Goal: Task Accomplishment & Management: Use online tool/utility

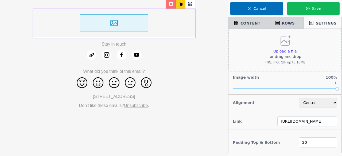
select select "center"
click at [293, 46] on div "Upload a file or drag and drop PNG, JPG, GIF up to 10MB" at bounding box center [285, 50] width 41 height 30
click at [297, 48] on input "Upload a file or drag and drop PNG, JPG, GIF up to 10MB" at bounding box center [297, 48] width 0 height 0
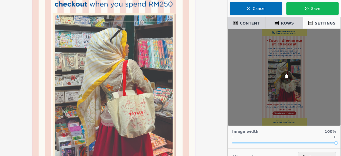
scroll to position [107, 0]
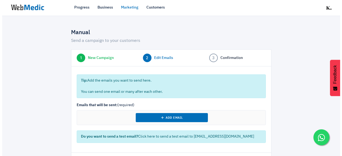
scroll to position [22, 0]
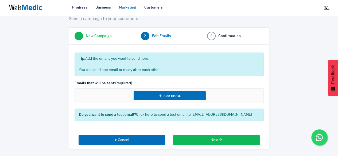
click at [289, 35] on div at bounding box center [299, 76] width 52 height 148
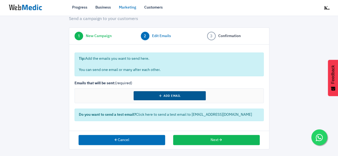
click at [152, 93] on button "Add Email" at bounding box center [170, 95] width 72 height 9
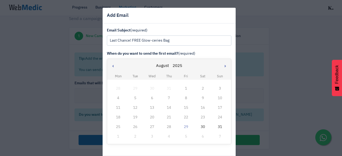
click at [183, 127] on div "29" at bounding box center [186, 127] width 7 height 7
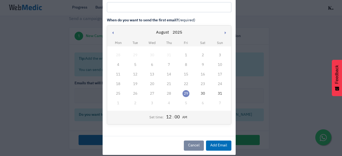
scroll to position [39, 0]
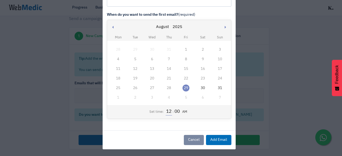
click at [167, 112] on input "12" at bounding box center [169, 112] width 6 height 7
click at [168, 113] on input "12" at bounding box center [169, 112] width 6 height 7
type input "5"
click at [181, 111] on button "AM" at bounding box center [184, 112] width 8 height 5
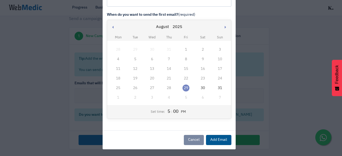
click at [213, 138] on button "Add Email" at bounding box center [218, 140] width 25 height 10
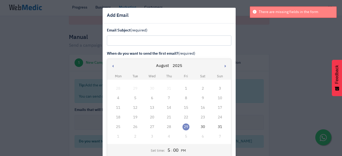
scroll to position [0, 0]
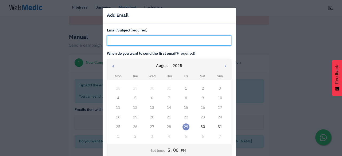
click at [141, 40] on input "text" at bounding box center [169, 41] width 125 height 10
paste input "Last Chance! FREE Glow-ceries Bag"
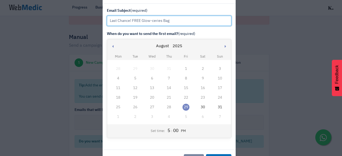
scroll to position [39, 0]
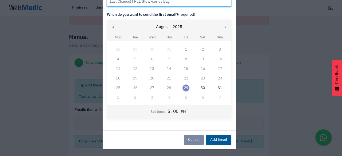
type input "Last Chance! FREE Glow-ceries Bag"
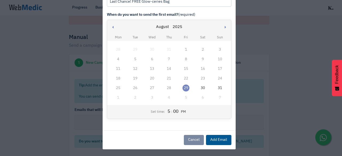
click at [209, 135] on button "Add Email" at bounding box center [218, 140] width 25 height 10
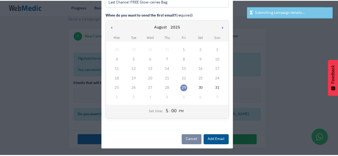
scroll to position [0, 0]
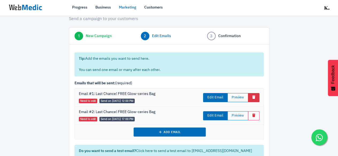
click at [256, 94] on button "Basic example" at bounding box center [253, 97] width 11 height 9
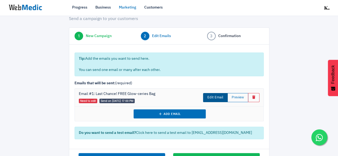
click at [222, 98] on link "Edit Email" at bounding box center [215, 97] width 25 height 9
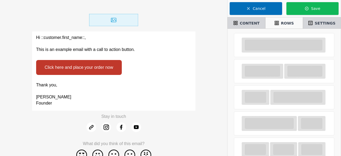
click at [140, 46] on p at bounding box center [113, 44] width 155 height 6
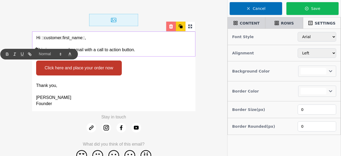
click at [169, 28] on icon at bounding box center [171, 26] width 4 height 4
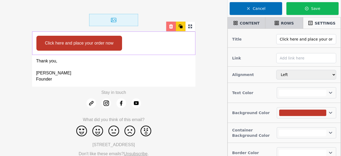
click at [163, 47] on div "Click here and place your order now" at bounding box center [113, 43] width 163 height 23
click at [172, 26] on icon at bounding box center [170, 26] width 5 height 5
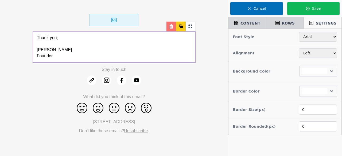
click at [165, 47] on p at bounding box center [114, 44] width 154 height 6
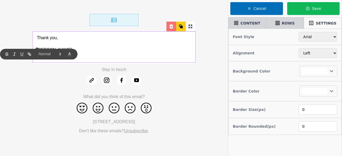
click at [171, 26] on icon at bounding box center [171, 26] width 5 height 5
select select
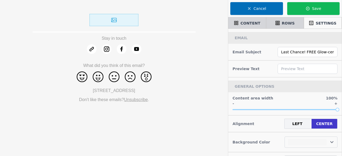
click at [138, 20] on img at bounding box center [114, 20] width 49 height 12
select select "center"
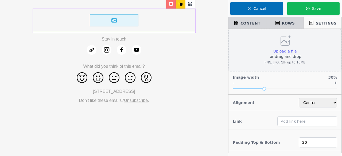
click at [295, 49] on span "Upload a file" at bounding box center [285, 51] width 24 height 4
click at [297, 49] on input "Upload a file or drag and drop PNG, JPG, GIF up to 10MB" at bounding box center [297, 48] width 0 height 0
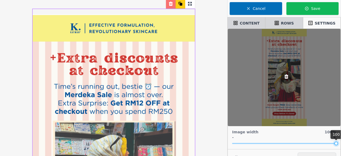
drag, startPoint x: 264, startPoint y: 89, endPoint x: 342, endPoint y: 94, distance: 78.2
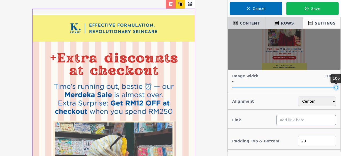
scroll to position [27, 0]
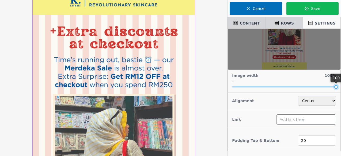
click at [293, 117] on input "text" at bounding box center [306, 120] width 60 height 10
paste input "[URL][DOMAIN_NAME]"
type input "[URL][DOMAIN_NAME]"
click at [271, 130] on div "Padding Top & Bottom 20" at bounding box center [283, 140] width 113 height 21
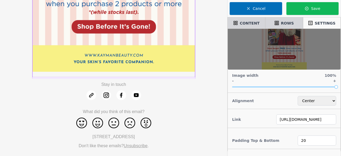
scroll to position [300, 0]
click at [246, 23] on span "CONTENT" at bounding box center [249, 23] width 20 height 5
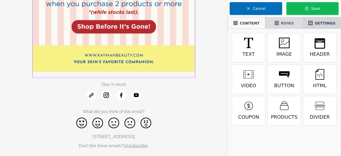
click at [284, 19] on div "ROWS" at bounding box center [283, 22] width 33 height 9
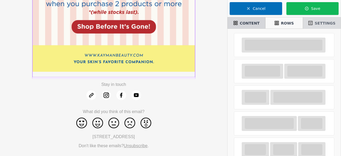
click at [327, 26] on span "SETTINGS" at bounding box center [324, 23] width 21 height 5
select select "center"
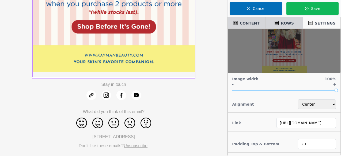
scroll to position [57, 0]
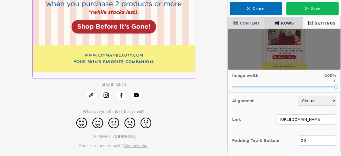
click at [256, 22] on span "CONTENT" at bounding box center [249, 23] width 20 height 5
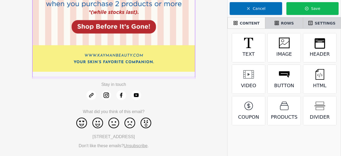
scroll to position [0, 0]
click at [287, 23] on span "ROWS" at bounding box center [287, 23] width 13 height 5
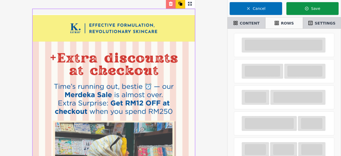
click at [315, 8] on button "Save" at bounding box center [312, 8] width 52 height 13
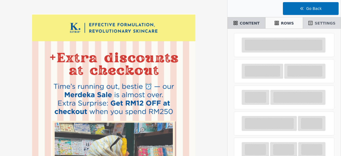
click at [315, 26] on div "SETTINGS" at bounding box center [321, 22] width 33 height 9
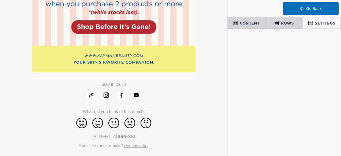
scroll to position [301, 0]
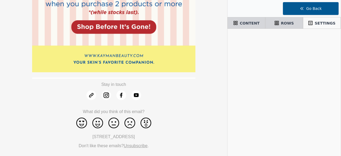
click at [320, 7] on button "Go Back" at bounding box center [311, 8] width 56 height 13
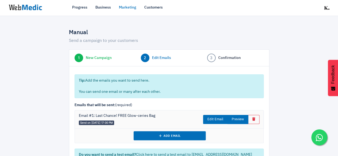
click at [235, 118] on button "Preview" at bounding box center [237, 119] width 21 height 9
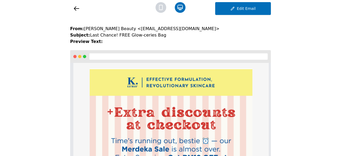
click at [96, 42] on strong "Preview Text:" at bounding box center [86, 41] width 33 height 5
click at [77, 7] on icon at bounding box center [76, 8] width 6 height 6
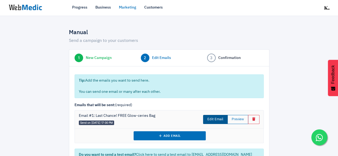
click at [214, 119] on link "Edit Email" at bounding box center [215, 119] width 25 height 9
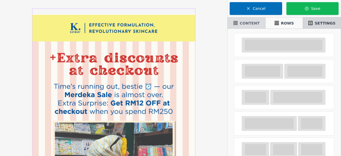
click at [249, 23] on span "CONTENT" at bounding box center [249, 23] width 20 height 5
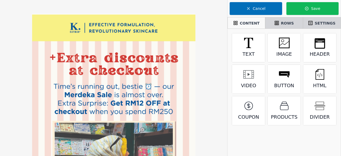
select select "center"
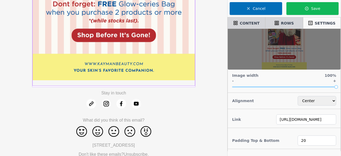
scroll to position [300, 0]
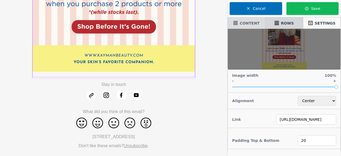
click at [246, 24] on span "CONTENT" at bounding box center [249, 23] width 20 height 5
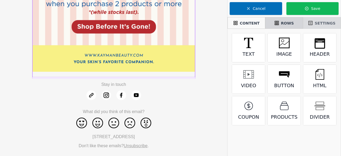
click at [317, 23] on span "SETTINGS" at bounding box center [324, 23] width 21 height 5
select select "center"
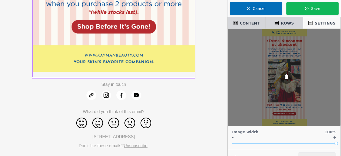
click at [317, 23] on span "SETTINGS" at bounding box center [324, 23] width 21 height 5
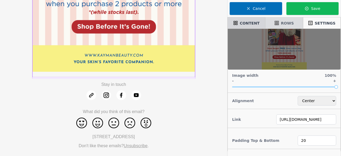
click at [291, 27] on div "ROWS" at bounding box center [283, 22] width 33 height 9
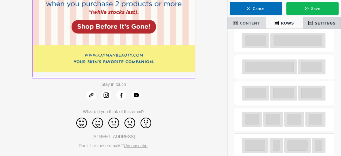
click at [247, 21] on span "CONTENT" at bounding box center [249, 23] width 20 height 5
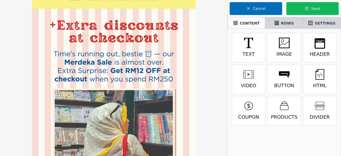
scroll to position [33, 0]
click at [182, 47] on img at bounding box center [113, 157] width 163 height 353
select select "center"
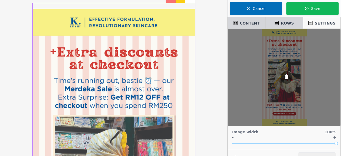
scroll to position [0, 0]
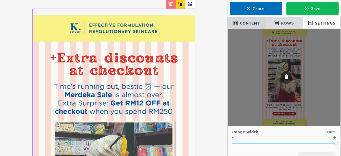
click at [287, 23] on span "ROWS" at bounding box center [287, 23] width 13 height 5
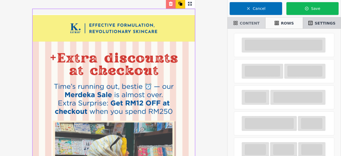
click at [254, 23] on span "CONTENT" at bounding box center [249, 23] width 20 height 5
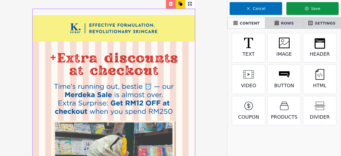
click at [304, 10] on button "Save" at bounding box center [312, 8] width 52 height 13
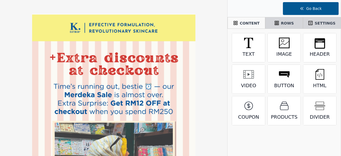
click at [307, 9] on button "Go Back" at bounding box center [311, 8] width 56 height 13
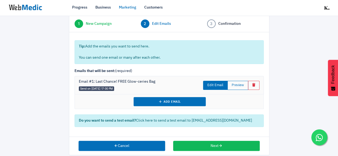
scroll to position [40, 0]
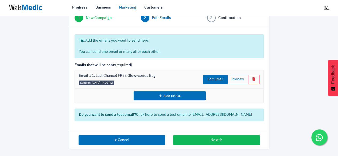
click at [121, 78] on div "Email #1: Last Chance! FREE Glow-ceries Bag Send on [DATE] 17:00 PM" at bounding box center [133, 79] width 109 height 13
click at [211, 80] on link "Edit Email" at bounding box center [215, 79] width 25 height 9
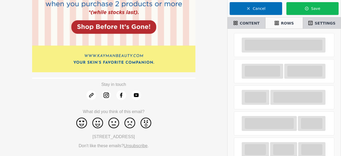
scroll to position [300, 0]
click at [177, 91] on td at bounding box center [113, 96] width 163 height 10
click at [312, 28] on div "SETTINGS" at bounding box center [322, 23] width 38 height 12
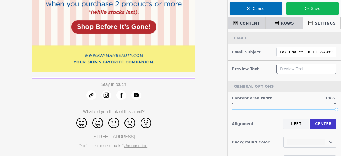
click at [309, 68] on input "text" at bounding box center [306, 69] width 60 height 10
select select
paste input "+ Extra discounts at checkout"
type input "+ Extra discounts at checkout"
select select
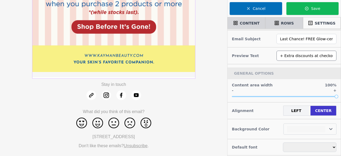
scroll to position [18, 0]
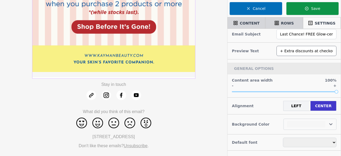
type input "+ Extra discounts at checkout"
click at [314, 7] on button "Save" at bounding box center [312, 8] width 52 height 13
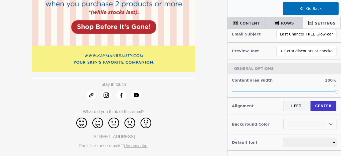
select select
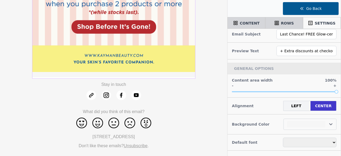
click at [331, 8] on button "Go Back" at bounding box center [311, 8] width 56 height 13
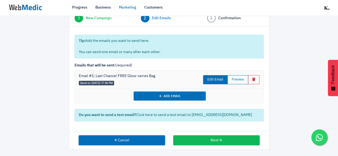
scroll to position [40, 0]
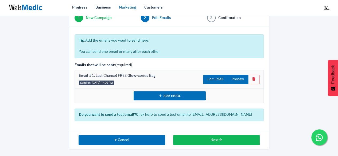
click at [242, 76] on button "Preview" at bounding box center [237, 79] width 21 height 9
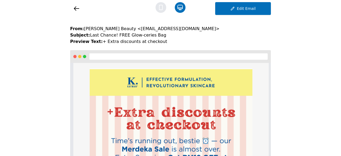
click at [161, 10] on icon at bounding box center [160, 7] width 11 height 11
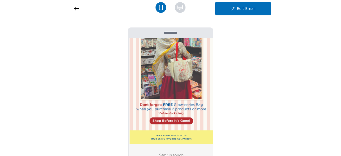
scroll to position [40, 0]
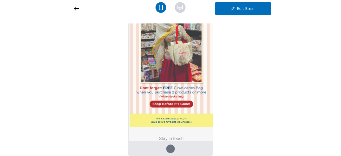
click at [74, 6] on icon at bounding box center [76, 8] width 6 height 6
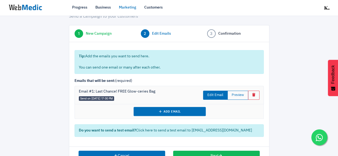
scroll to position [40, 0]
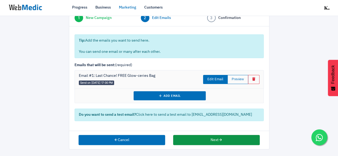
click at [218, 141] on button "Next" at bounding box center [216, 140] width 87 height 10
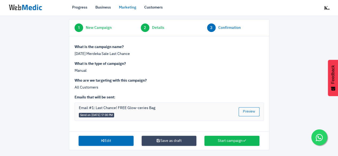
scroll to position [32, 0]
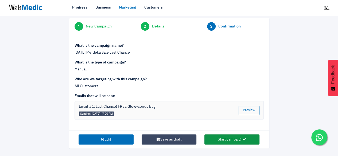
click at [219, 141] on button "Start campaign" at bounding box center [231, 140] width 55 height 10
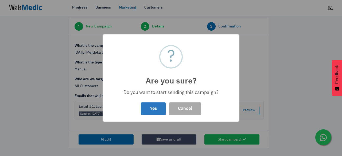
click at [161, 110] on button "Yes" at bounding box center [153, 109] width 25 height 13
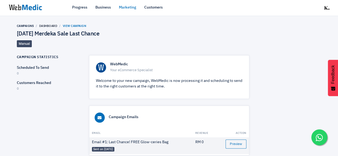
click at [125, 9] on link "Marketing" at bounding box center [127, 8] width 17 height 6
